Goal: Transaction & Acquisition: Purchase product/service

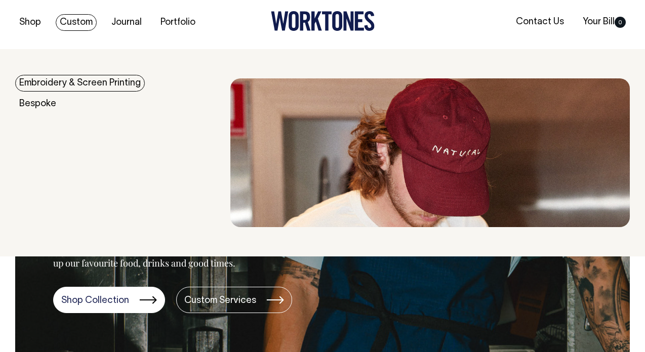
scroll to position [5, 0]
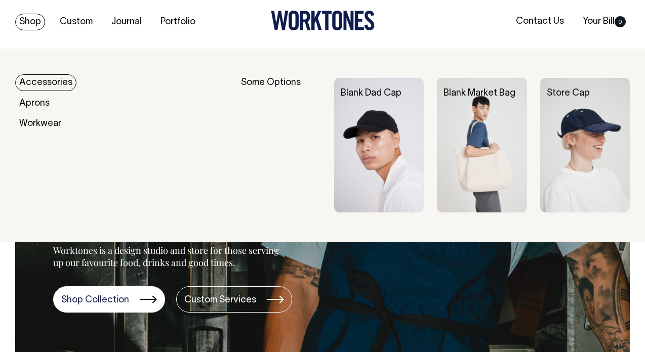
click at [34, 23] on link "Shop" at bounding box center [30, 22] width 30 height 17
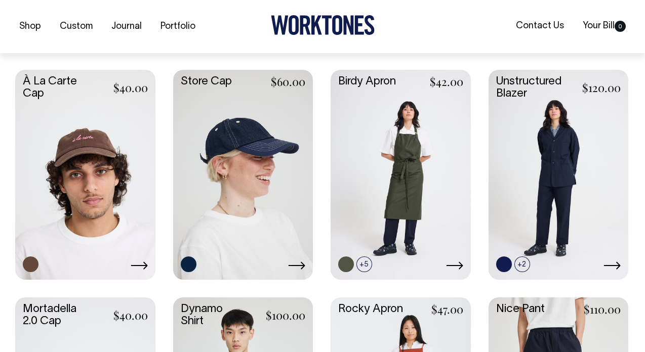
scroll to position [455, 0]
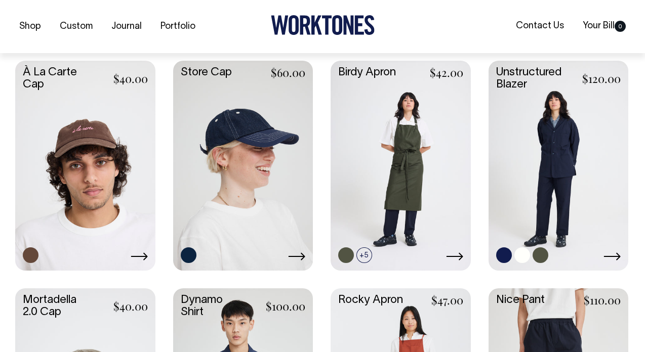
click at [524, 137] on link at bounding box center [558, 165] width 140 height 208
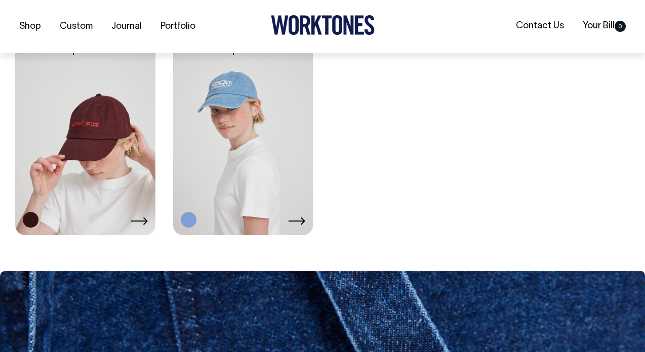
scroll to position [1637, 0]
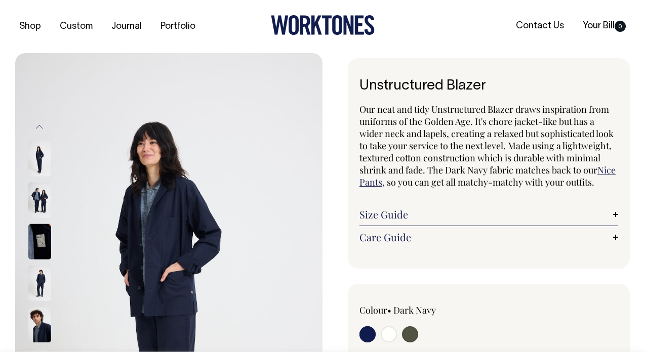
click at [145, 218] on img at bounding box center [168, 283] width 307 height 461
click at [40, 244] on img at bounding box center [39, 241] width 23 height 35
